Goal: Task Accomplishment & Management: Complete application form

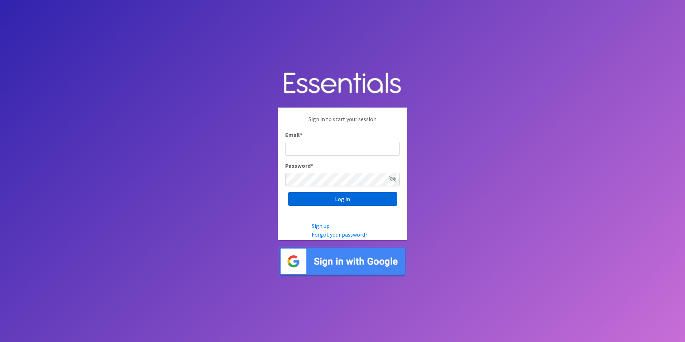
type input "[EMAIL_ADDRESS][DOMAIN_NAME]"
click at [335, 202] on input "Log in" at bounding box center [342, 199] width 109 height 14
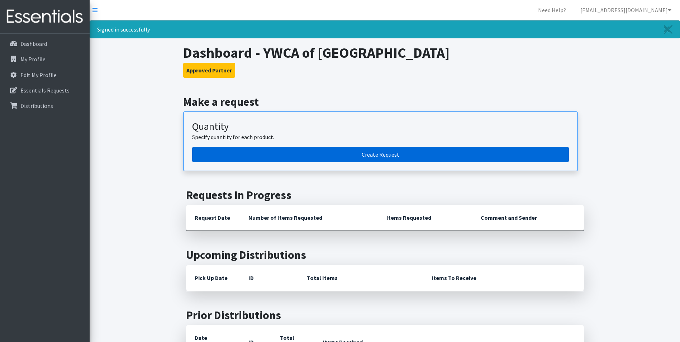
click at [374, 155] on link "Create Request" at bounding box center [380, 154] width 377 height 15
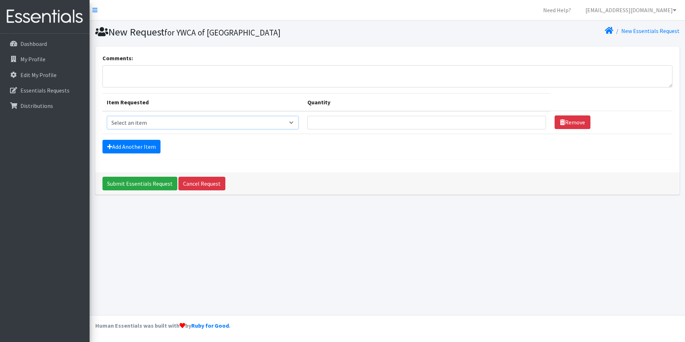
click at [216, 127] on select "Select an item Kids (Newborn) Kids (Preemie) Kids (Size 1) Kids (Size 2) Kids (…" at bounding box center [203, 123] width 192 height 14
select select "11350"
click at [107, 116] on select "Select an item Kids (Newborn) Kids (Preemie) Kids (Size 1) Kids (Size 2) Kids (…" at bounding box center [203, 123] width 192 height 14
click at [335, 124] on input "Quantity" at bounding box center [426, 123] width 239 height 14
type input "100"
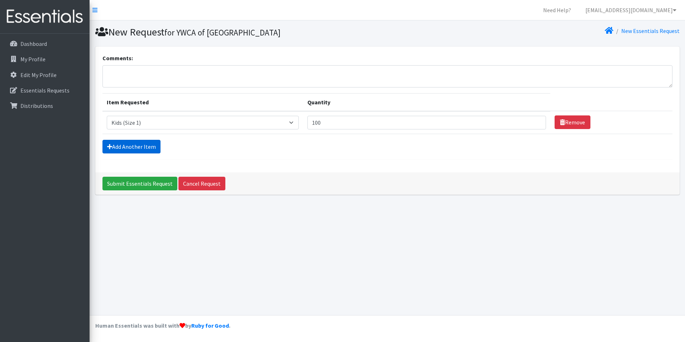
click at [152, 147] on link "Add Another Item" at bounding box center [131, 147] width 58 height 14
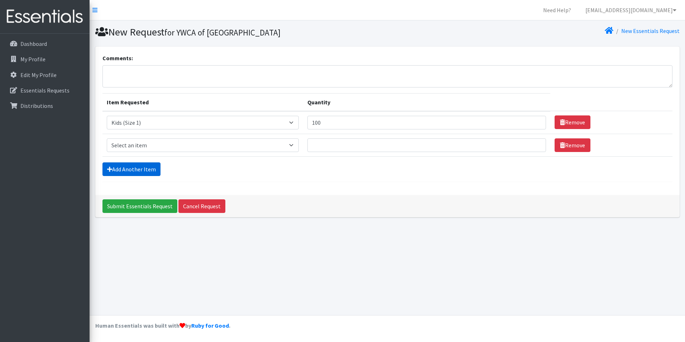
click at [142, 166] on link "Add Another Item" at bounding box center [131, 169] width 58 height 14
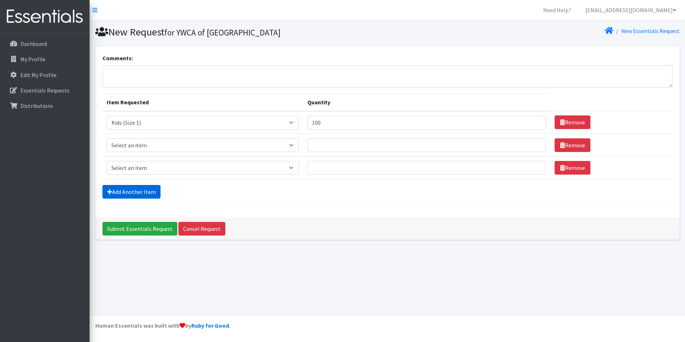
click at [135, 189] on link "Add Another Item" at bounding box center [131, 192] width 58 height 14
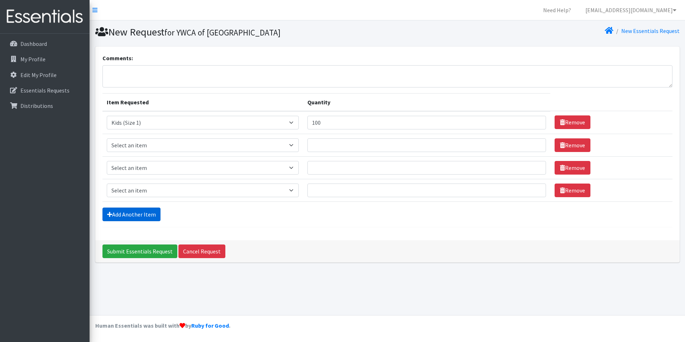
drag, startPoint x: 129, startPoint y: 211, endPoint x: 143, endPoint y: 191, distance: 24.7
click at [129, 211] on link "Add Another Item" at bounding box center [131, 214] width 58 height 14
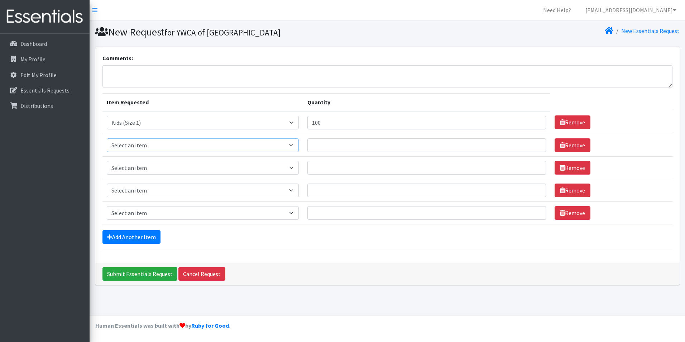
click at [222, 141] on select "Select an item Kids (Newborn) Kids (Preemie) Kids (Size 1) Kids (Size 2) Kids (…" at bounding box center [203, 145] width 192 height 14
select select "11348"
click at [107, 138] on select "Select an item Kids (Newborn) Kids (Preemie) Kids (Size 1) Kids (Size 2) Kids (…" at bounding box center [203, 145] width 192 height 14
click at [197, 170] on select "Select an item Kids (Newborn) Kids (Preemie) Kids (Size 1) Kids (Size 2) Kids (…" at bounding box center [203, 168] width 192 height 14
select select "11361"
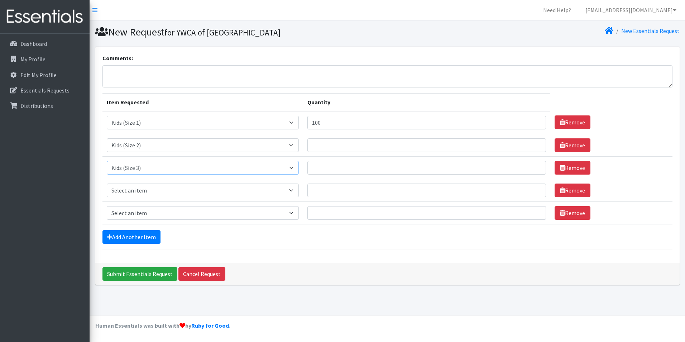
click at [107, 161] on select "Select an item Kids (Newborn) Kids (Preemie) Kids (Size 1) Kids (Size 2) Kids (…" at bounding box center [203, 168] width 192 height 14
click at [185, 195] on select "Select an item Kids (Newborn) Kids (Preemie) Kids (Size 1) Kids (Size 2) Kids (…" at bounding box center [203, 190] width 192 height 14
select select "11349"
click at [107, 183] on select "Select an item Kids (Newborn) Kids (Preemie) Kids (Size 1) Kids (Size 2) Kids (…" at bounding box center [203, 190] width 192 height 14
click at [179, 212] on select "Select an item Kids (Newborn) Kids (Preemie) Kids (Size 1) Kids (Size 2) Kids (…" at bounding box center [203, 213] width 192 height 14
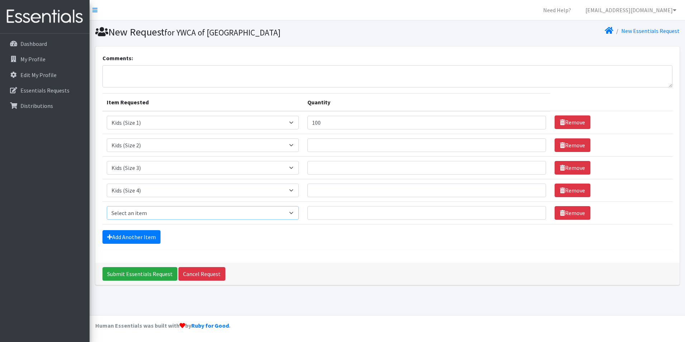
select select "11322"
click at [107, 206] on select "Select an item Kids (Newborn) Kids (Preemie) Kids (Size 1) Kids (Size 2) Kids (…" at bounding box center [203, 213] width 192 height 14
click at [127, 235] on link "Add Another Item" at bounding box center [131, 237] width 58 height 14
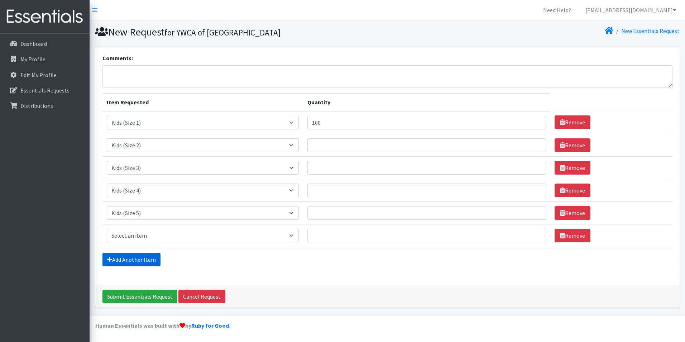
click at [131, 261] on link "Add Another Item" at bounding box center [131, 260] width 58 height 14
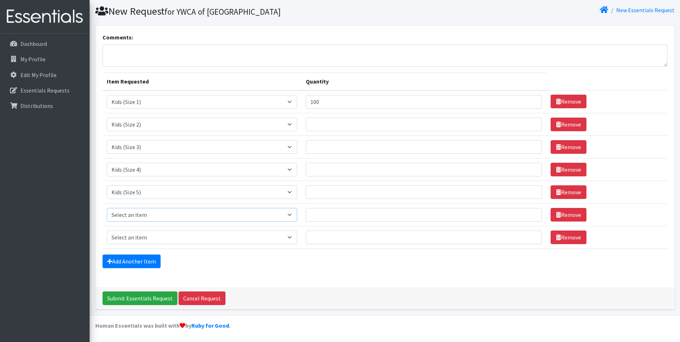
click at [186, 210] on select "Select an item Kids (Newborn) Kids (Preemie) Kids (Size 1) Kids (Size 2) Kids (…" at bounding box center [202, 215] width 190 height 14
select select "11346"
click at [107, 208] on select "Select an item Kids (Newborn) Kids (Preemie) Kids (Size 1) Kids (Size 2) Kids (…" at bounding box center [202, 215] width 190 height 14
click at [135, 238] on select "Select an item Kids (Newborn) Kids (Preemie) Kids (Size 1) Kids (Size 2) Kids (…" at bounding box center [202, 237] width 190 height 14
select select "14461"
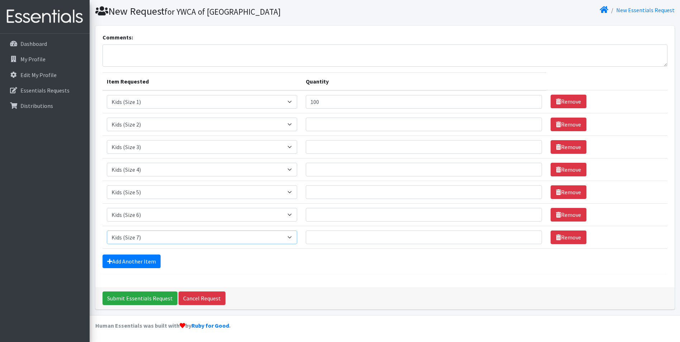
click at [107, 230] on select "Select an item Kids (Newborn) Kids (Preemie) Kids (Size 1) Kids (Size 2) Kids (…" at bounding box center [202, 237] width 190 height 14
click at [134, 263] on link "Add Another Item" at bounding box center [131, 261] width 58 height 14
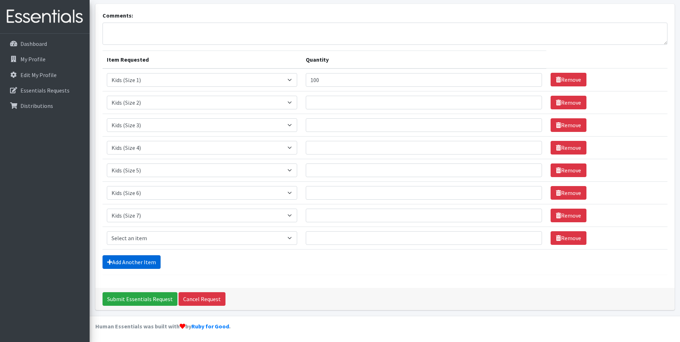
scroll to position [43, 0]
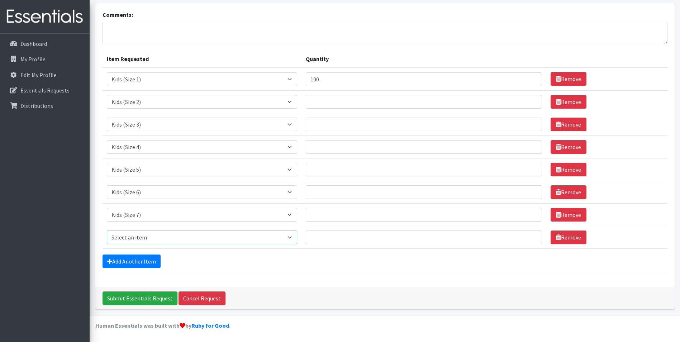
click at [144, 238] on select "Select an item Kids (Newborn) Kids (Preemie) Kids (Size 1) Kids (Size 2) Kids (…" at bounding box center [202, 237] width 190 height 14
select select "11343"
click at [107, 230] on select "Select an item Kids (Newborn) Kids (Preemie) Kids (Size 1) Kids (Size 2) Kids (…" at bounding box center [202, 237] width 190 height 14
click at [325, 105] on input "Quantity" at bounding box center [424, 102] width 236 height 14
type input "500"
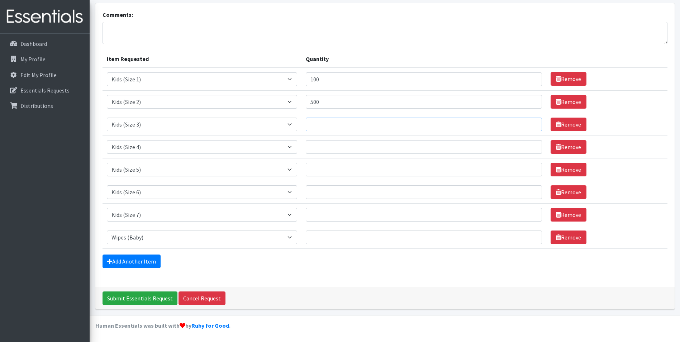
click at [384, 126] on input "Quantity" at bounding box center [424, 125] width 236 height 14
type input "2000"
click at [378, 146] on input "Quantity" at bounding box center [424, 147] width 236 height 14
type input "2000"
click at [375, 169] on input "Quantity" at bounding box center [424, 170] width 236 height 14
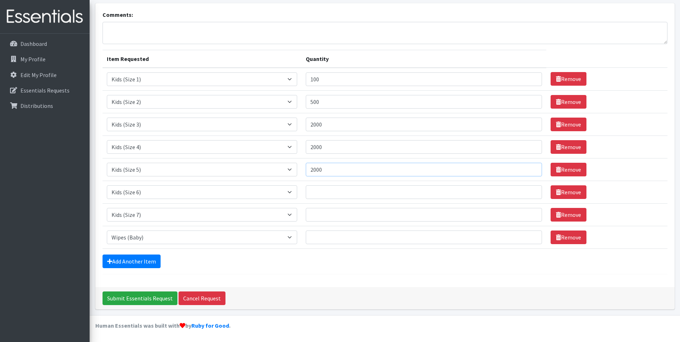
type input "2000"
click at [414, 192] on input "Quantity" at bounding box center [424, 192] width 236 height 14
type input "2000"
click at [391, 215] on input "Quantity" at bounding box center [424, 215] width 236 height 14
type input "800"
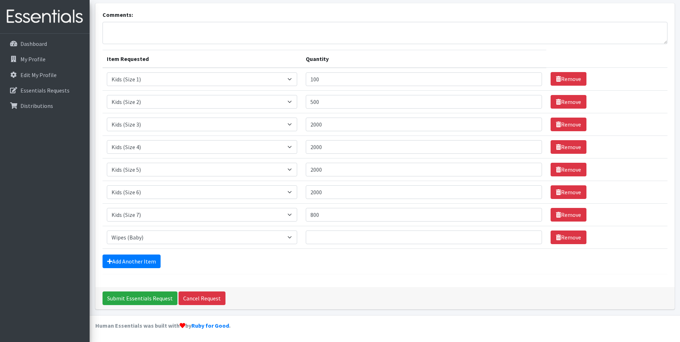
click at [372, 268] on form "Comments: Item Requested Quantity Item Requested Select an item Kids (Newborn) …" at bounding box center [384, 142] width 565 height 264
click at [383, 235] on input "Quantity" at bounding box center [424, 237] width 236 height 14
type input "4000"
click at [189, 268] on div "Add Another Item" at bounding box center [384, 261] width 565 height 14
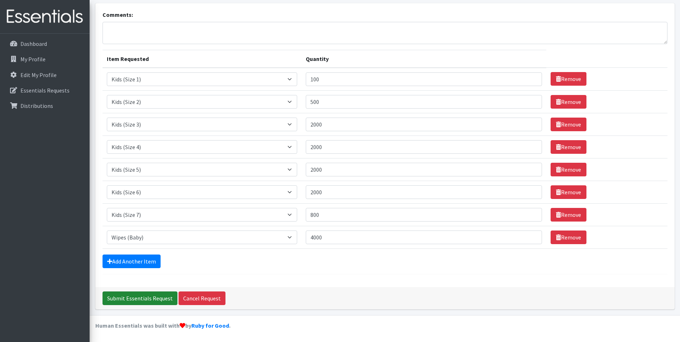
click at [143, 300] on input "Submit Essentials Request" at bounding box center [139, 298] width 75 height 14
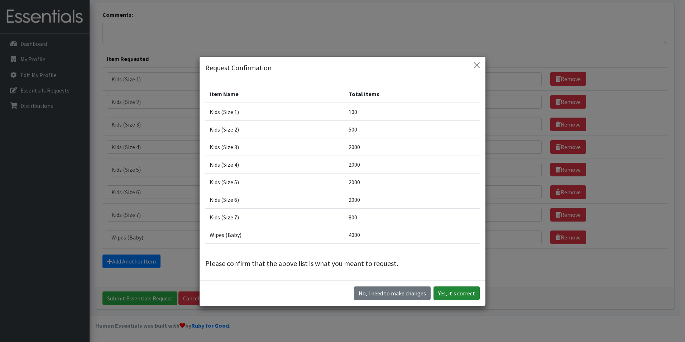
click at [452, 293] on button "Yes, it's correct" at bounding box center [457, 293] width 46 height 14
